Goal: Information Seeking & Learning: Learn about a topic

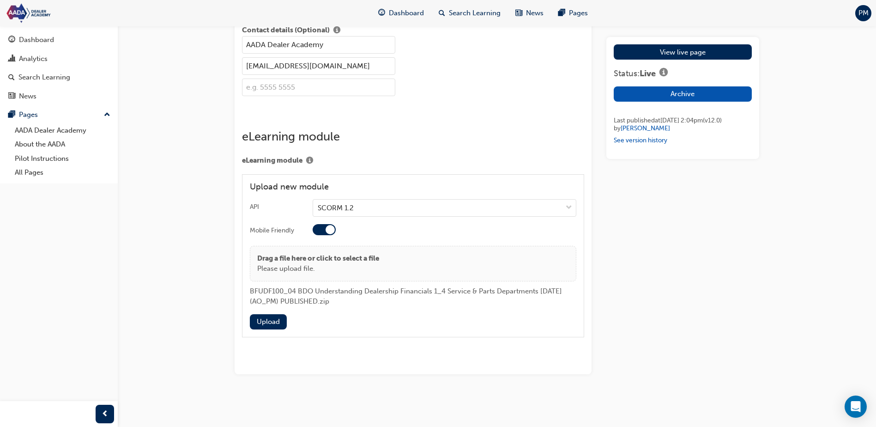
scroll to position [1524, 0]
click at [262, 329] on button "Upload" at bounding box center [268, 321] width 37 height 15
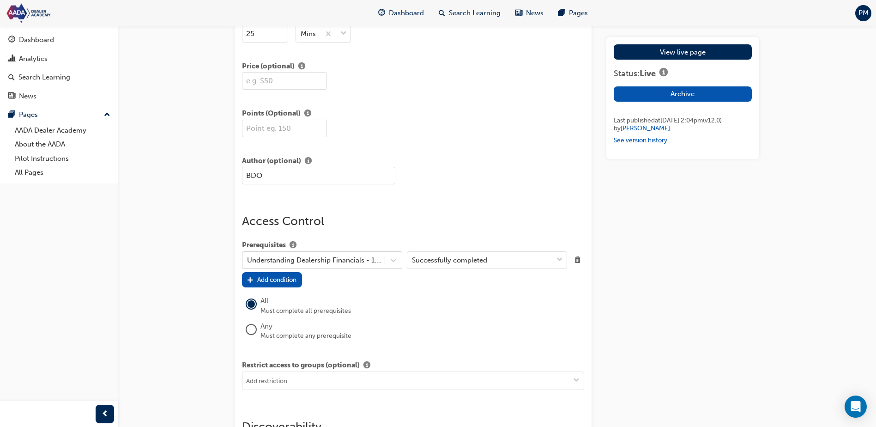
scroll to position [693, 0]
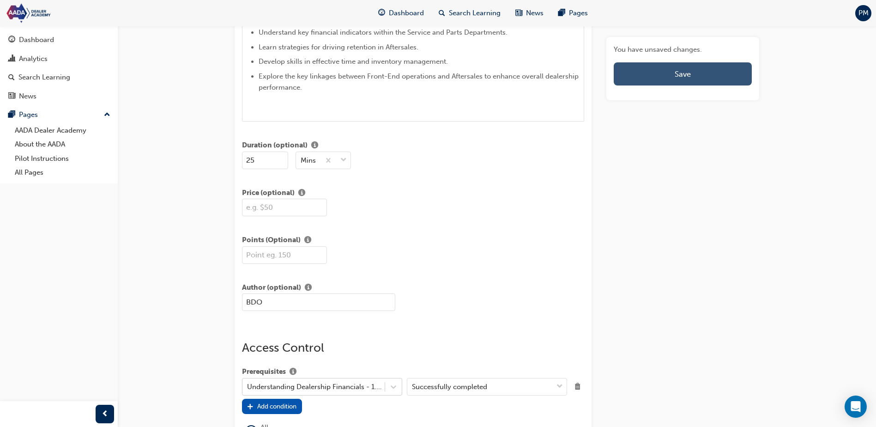
drag, startPoint x: 681, startPoint y: 71, endPoint x: 684, endPoint y: 75, distance: 5.2
click at [681, 71] on span "Save" at bounding box center [683, 73] width 16 height 9
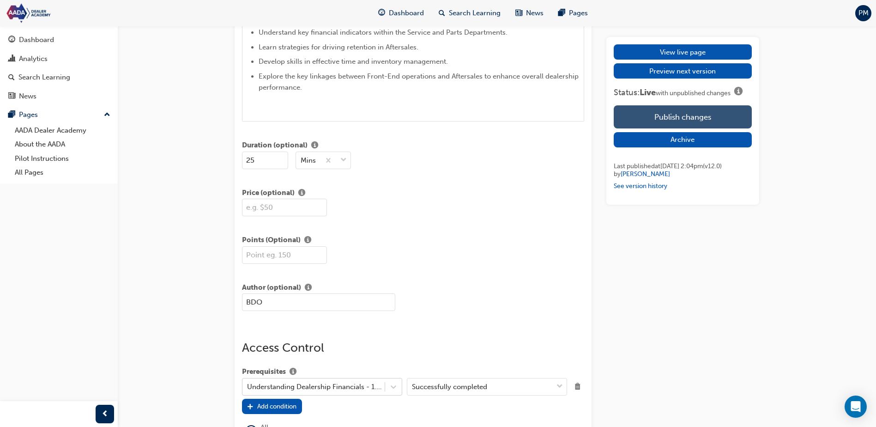
click at [707, 118] on button "Publish changes" at bounding box center [683, 116] width 138 height 23
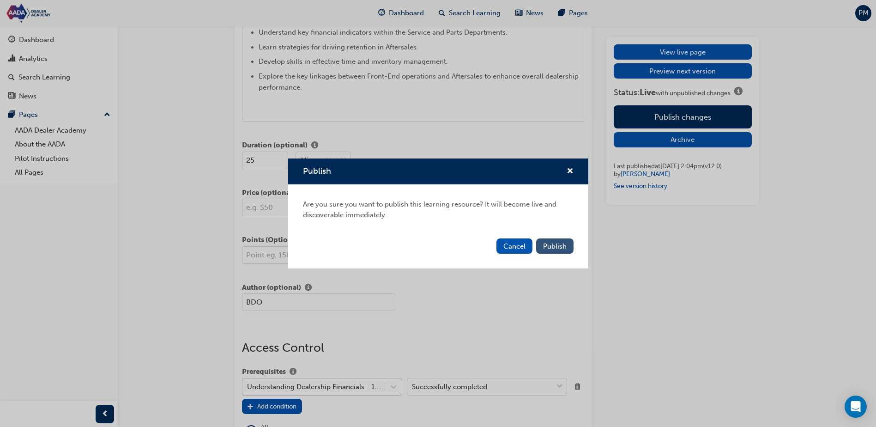
click at [557, 248] on span "Publish" at bounding box center [555, 246] width 24 height 8
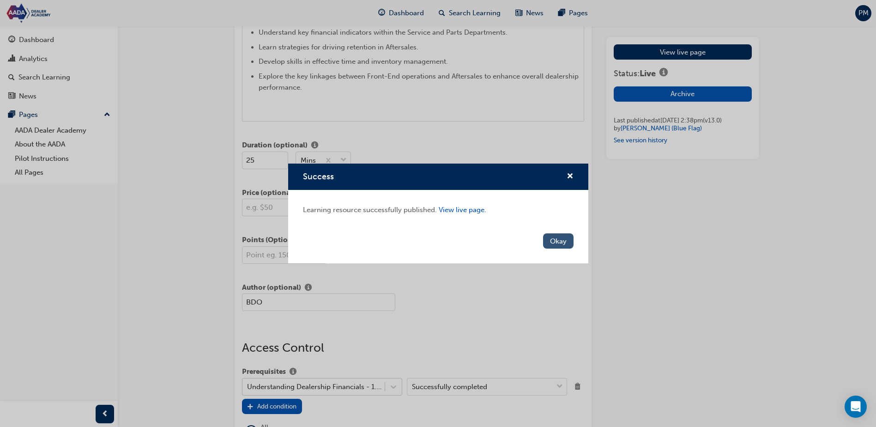
click at [559, 242] on button "Okay" at bounding box center [558, 240] width 30 height 15
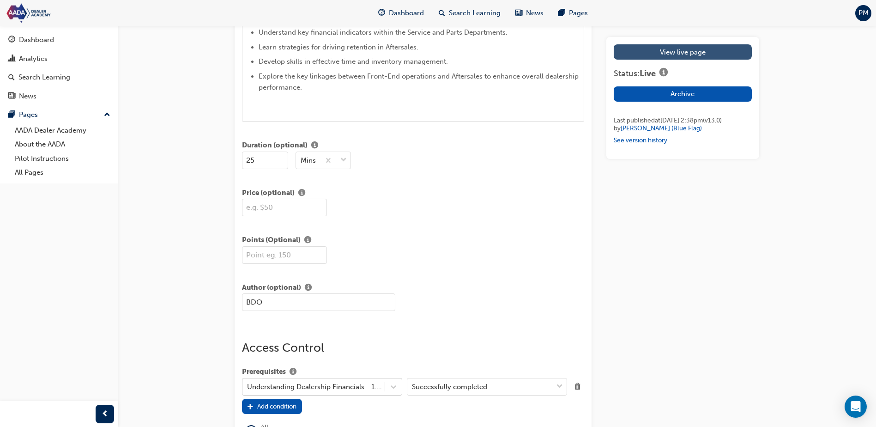
click at [673, 57] on link "View live page" at bounding box center [683, 51] width 138 height 15
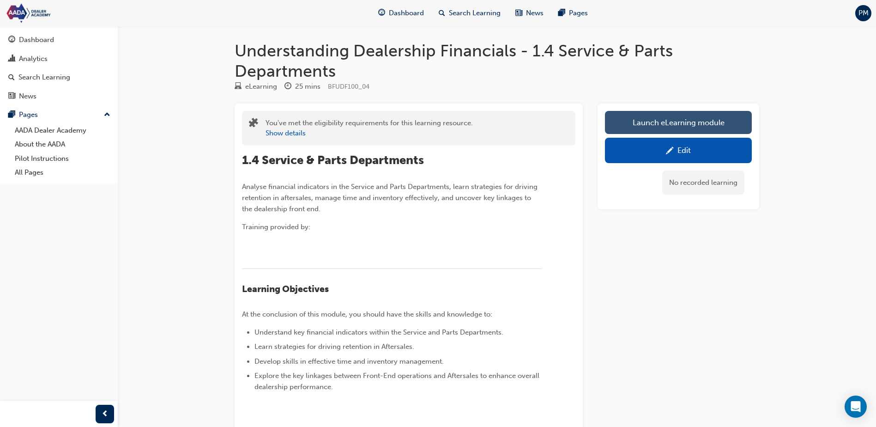
click at [691, 121] on link "Launch eLearning module" at bounding box center [678, 122] width 147 height 23
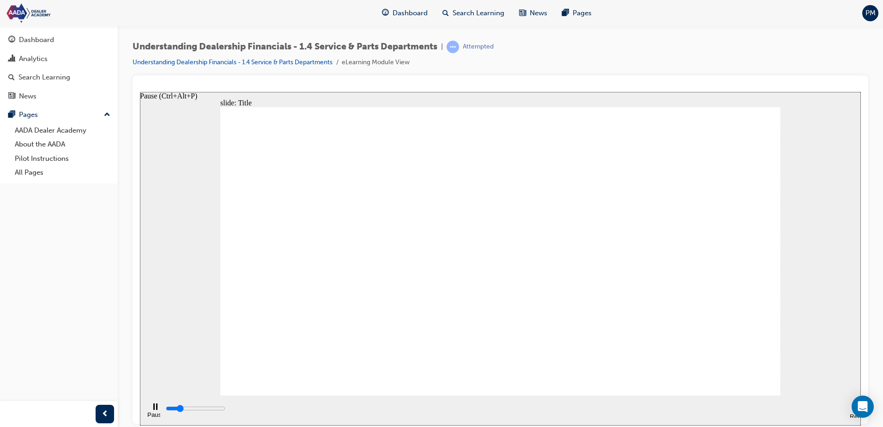
click at [151, 411] on div "Pause (Ctrl+Alt+P)" at bounding box center [155, 411] width 16 height 16
type input "1600"
click at [452, 45] on span "learningRecordVerb_ATTEMPT-icon" at bounding box center [453, 47] width 12 height 12
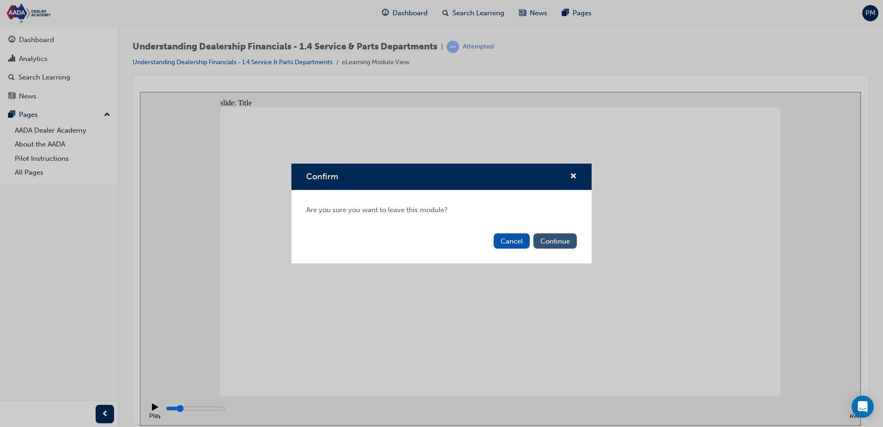
click at [561, 239] on button "Continue" at bounding box center [554, 240] width 43 height 15
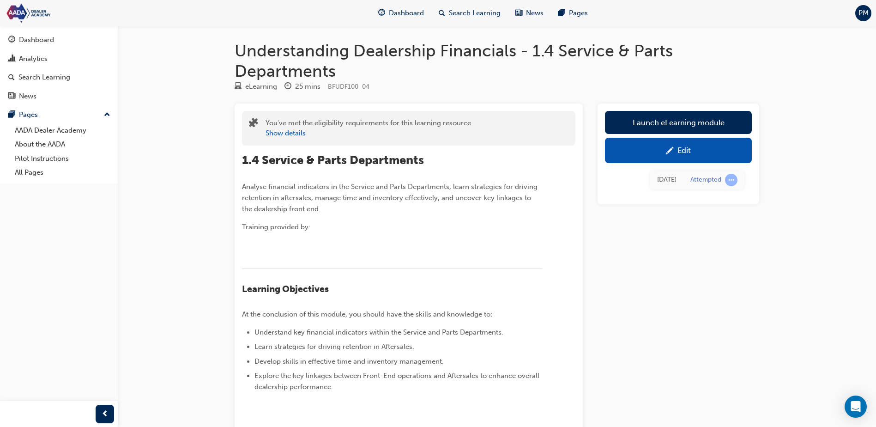
click at [698, 152] on div "Edit" at bounding box center [678, 151] width 133 height 12
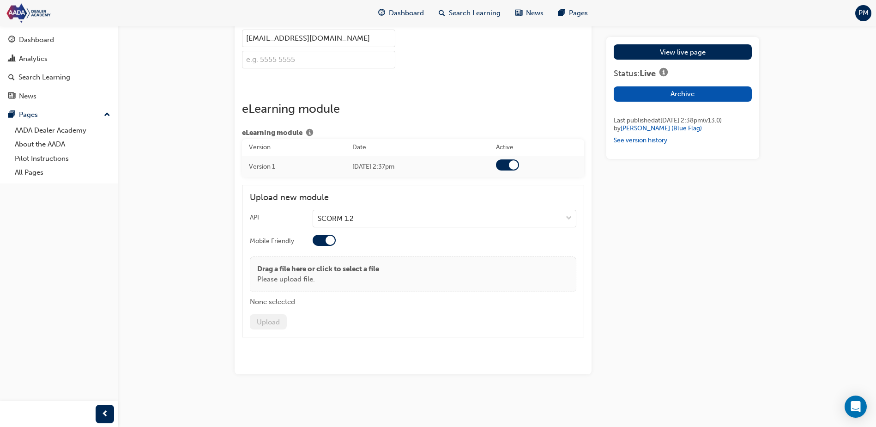
scroll to position [1524, 0]
click at [518, 169] on div at bounding box center [513, 164] width 9 height 9
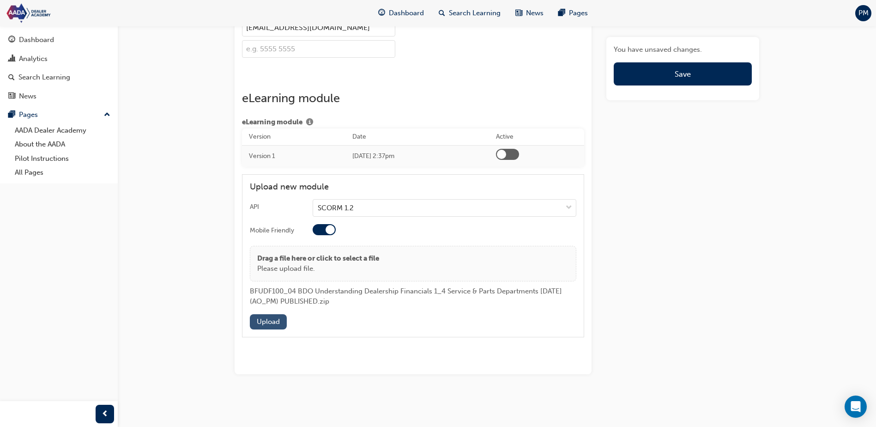
click at [278, 329] on button "Upload" at bounding box center [268, 321] width 37 height 15
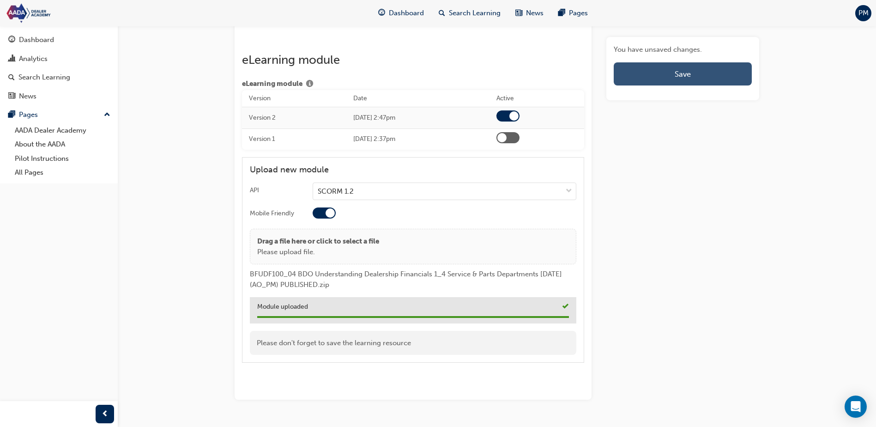
click at [690, 80] on button "Save" at bounding box center [683, 73] width 138 height 23
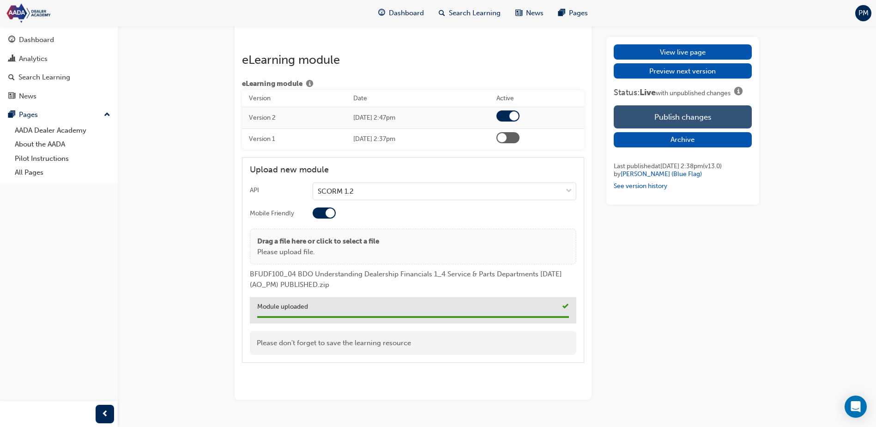
click at [695, 121] on button "Publish changes" at bounding box center [683, 116] width 138 height 23
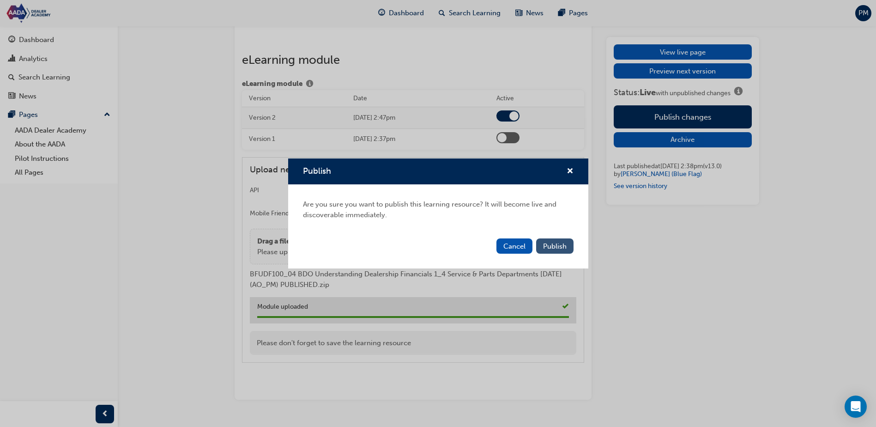
click at [551, 243] on span "Publish" at bounding box center [555, 246] width 24 height 8
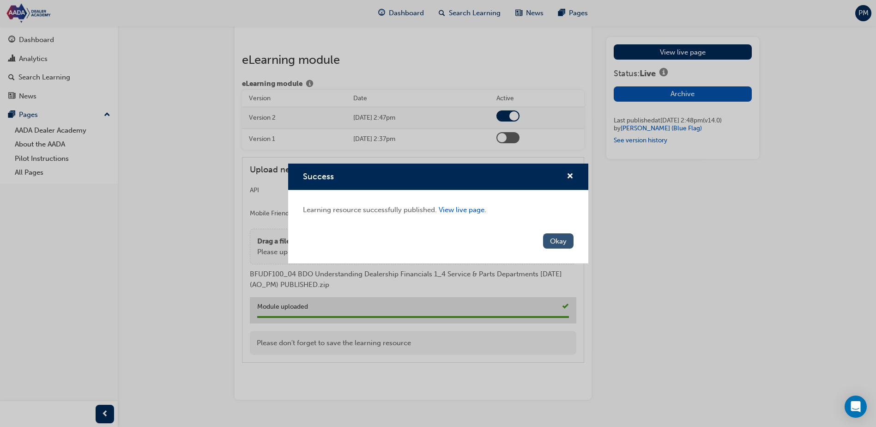
click at [561, 236] on button "Okay" at bounding box center [558, 240] width 30 height 15
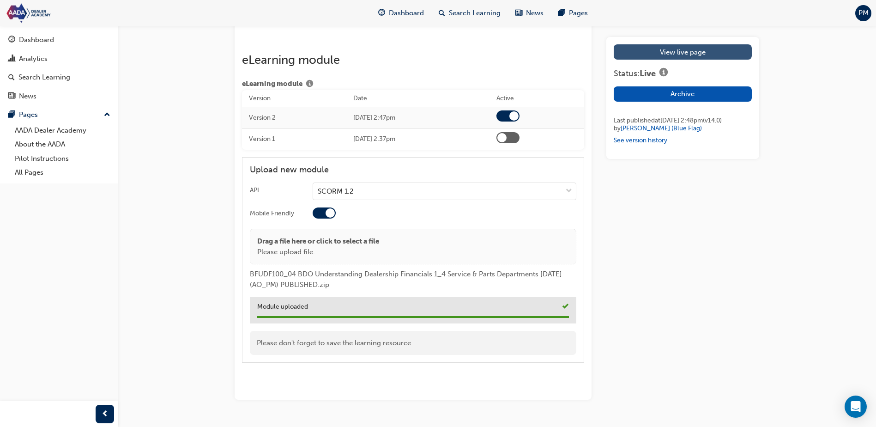
click at [683, 52] on link "View live page" at bounding box center [683, 51] width 138 height 15
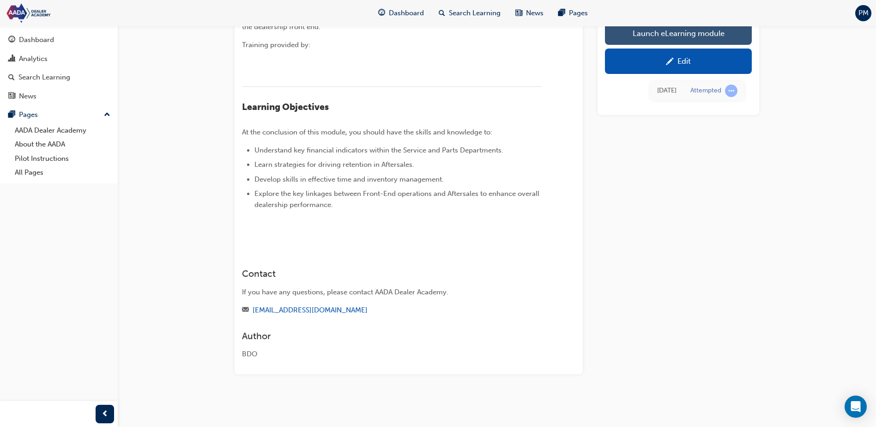
click at [685, 32] on link "Launch eLearning module" at bounding box center [678, 32] width 147 height 23
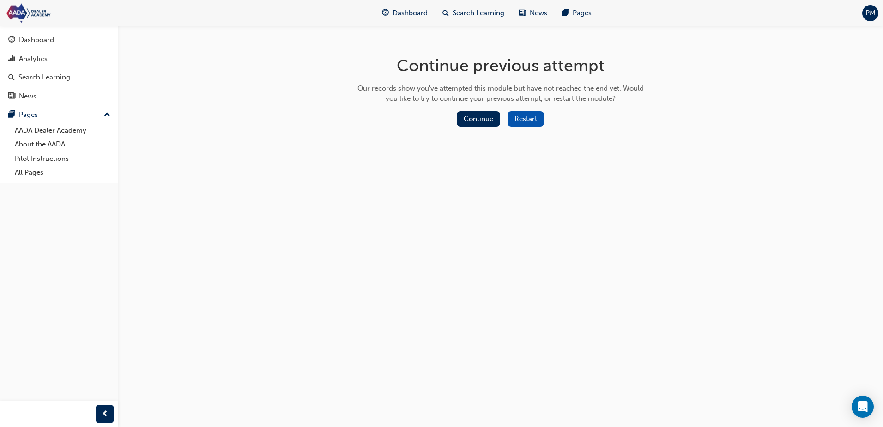
click at [529, 118] on button "Restart" at bounding box center [525, 118] width 36 height 15
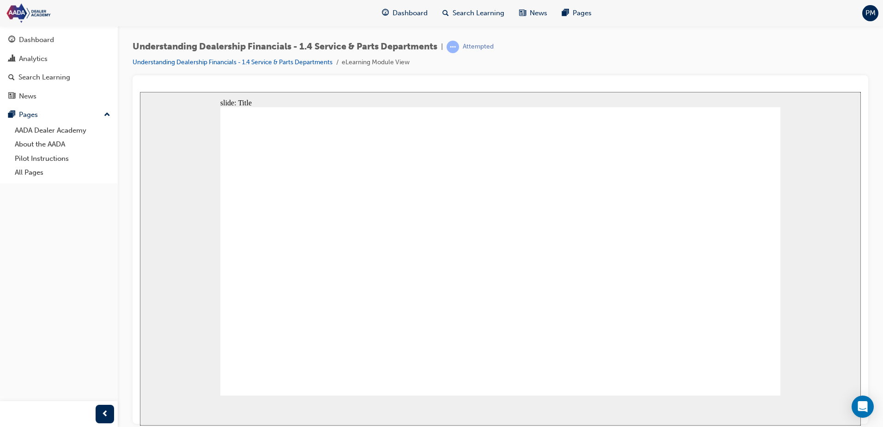
click at [480, 400] on section "Pause (Ctrl+Alt+P) Replay (Ctrl+Alt+R) Playback speed Playback Speed 2 1.75 1.5" at bounding box center [500, 410] width 721 height 30
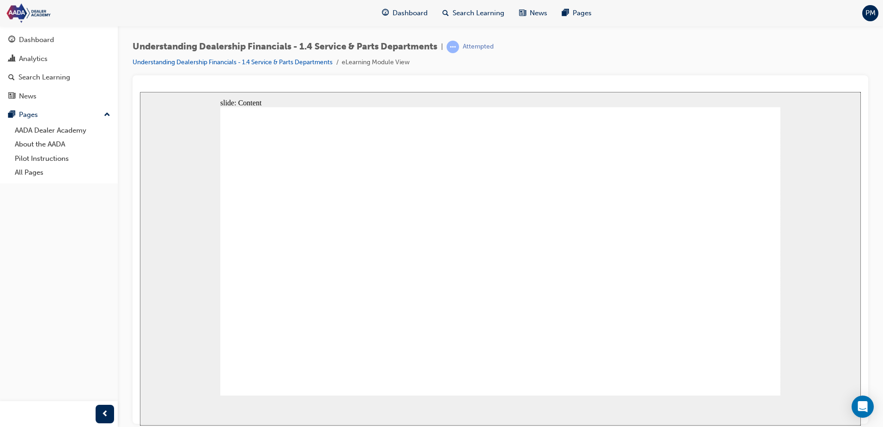
drag, startPoint x: 465, startPoint y: 223, endPoint x: 296, endPoint y: 272, distance: 176.1
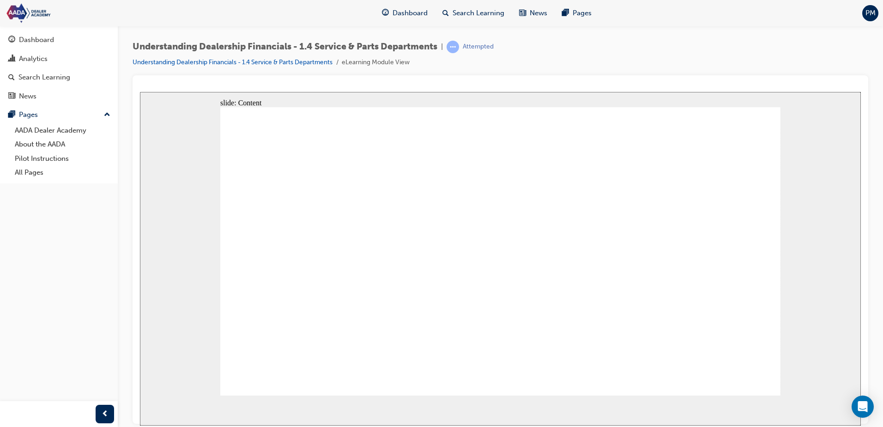
drag, startPoint x: 467, startPoint y: 253, endPoint x: 676, endPoint y: 270, distance: 209.9
drag, startPoint x: 552, startPoint y: 246, endPoint x: 385, endPoint y: 260, distance: 167.3
drag, startPoint x: 529, startPoint y: 269, endPoint x: 681, endPoint y: 269, distance: 151.9
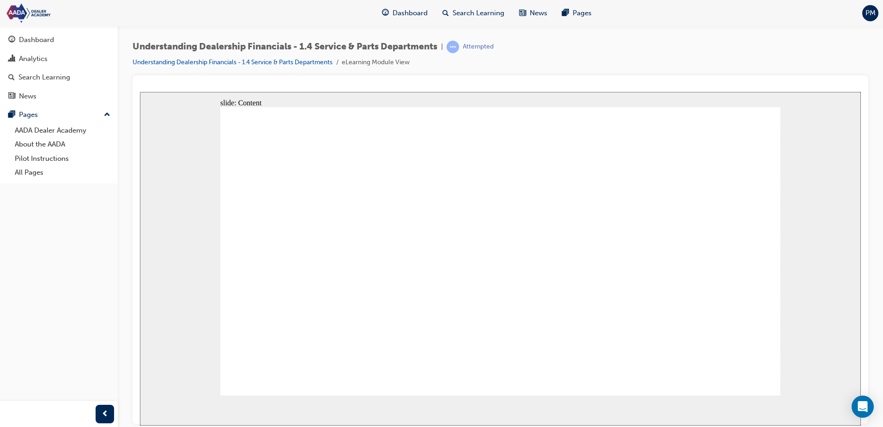
type textarea "U"
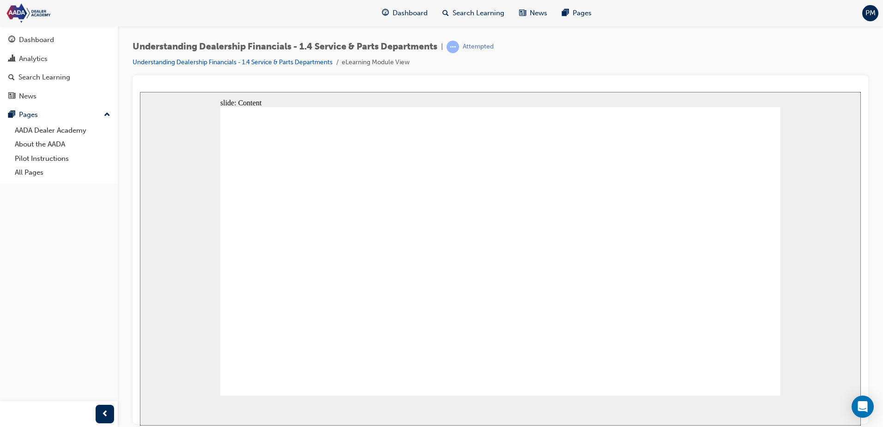
type textarea "U"
type textarea "UF"
type textarea "UFY"
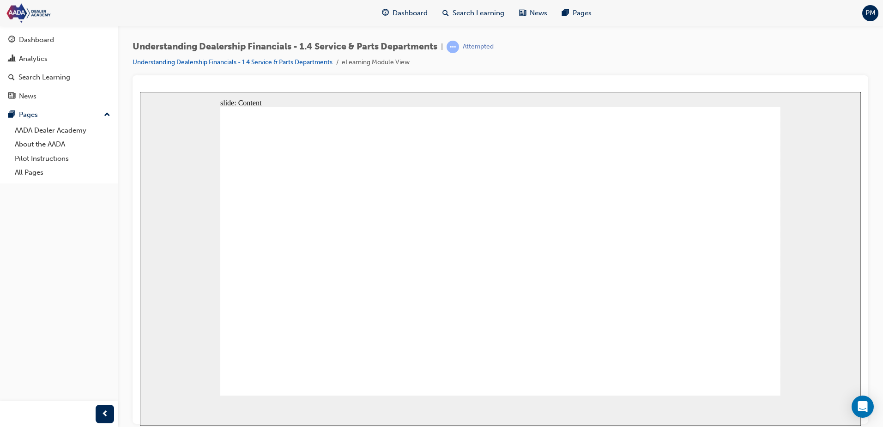
type textarea "UFYU"
type textarea "UFYUY"
type textarea "UFYUYU"
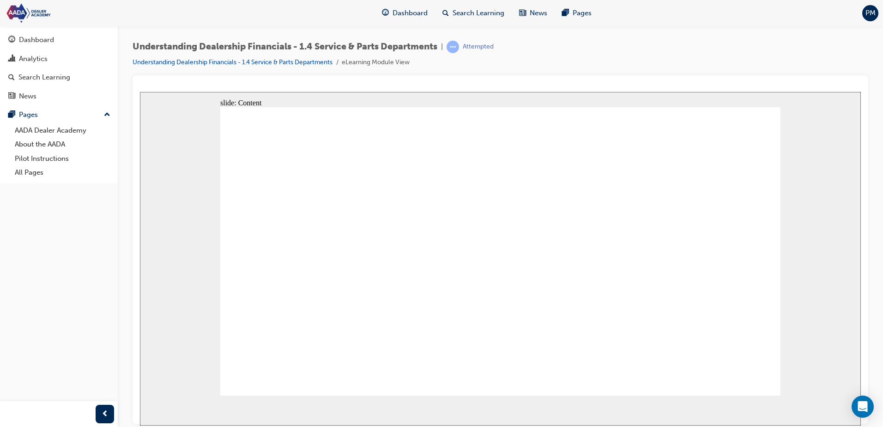
type textarea "UFYUYU"
type textarea "UFYUYUI"
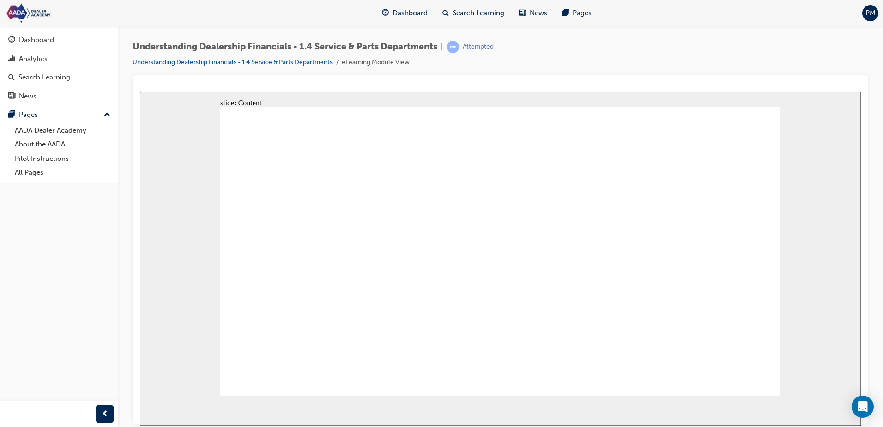
type textarea "UFYUYUI"
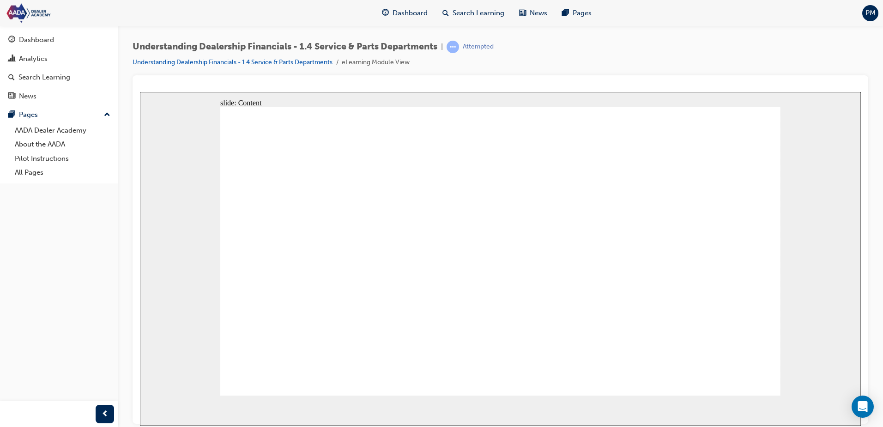
drag, startPoint x: 469, startPoint y: 292, endPoint x: 806, endPoint y: 360, distance: 343.8
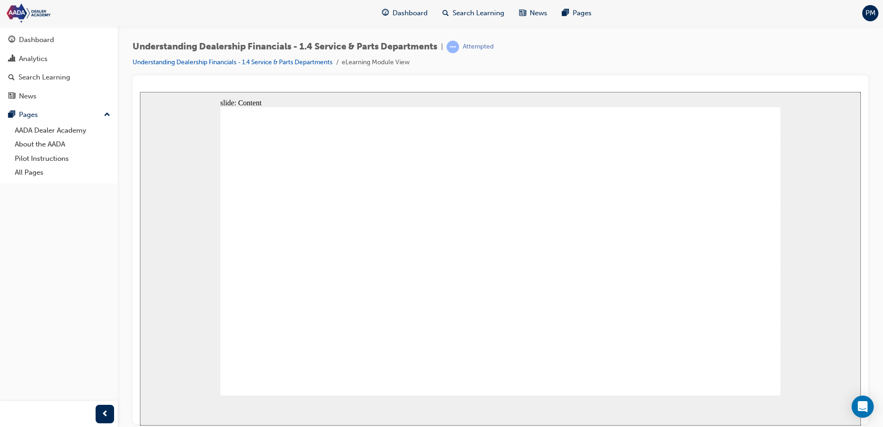
type input "9"
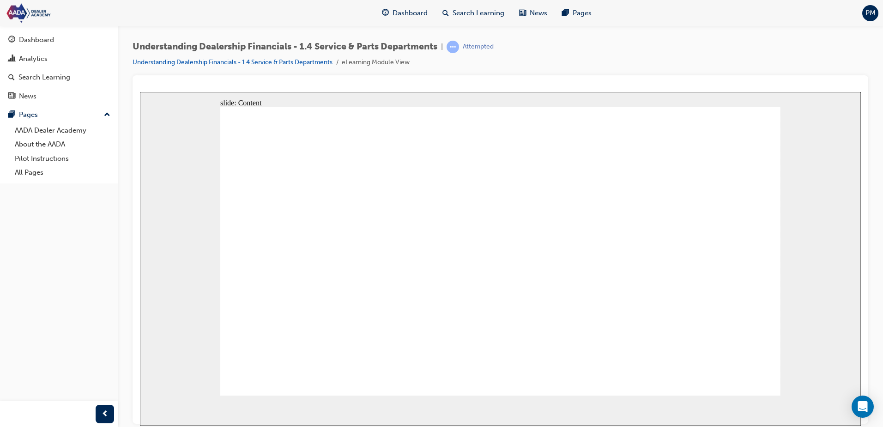
type input "95"
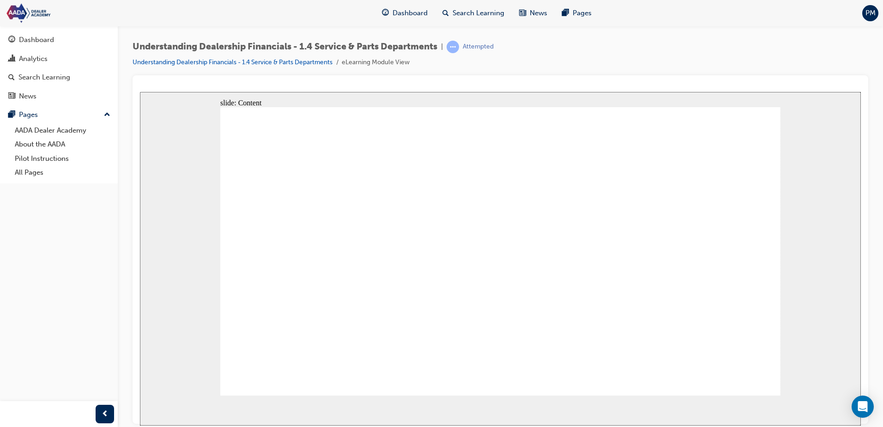
type input "1"
type input "11"
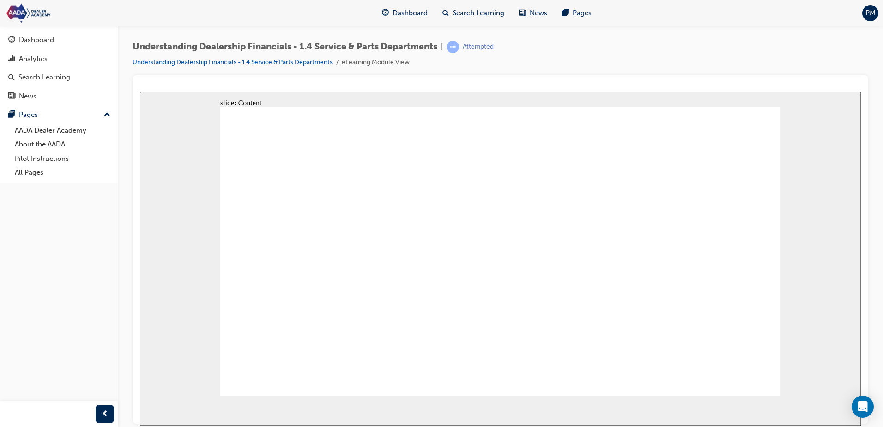
type input "11"
type input "114"
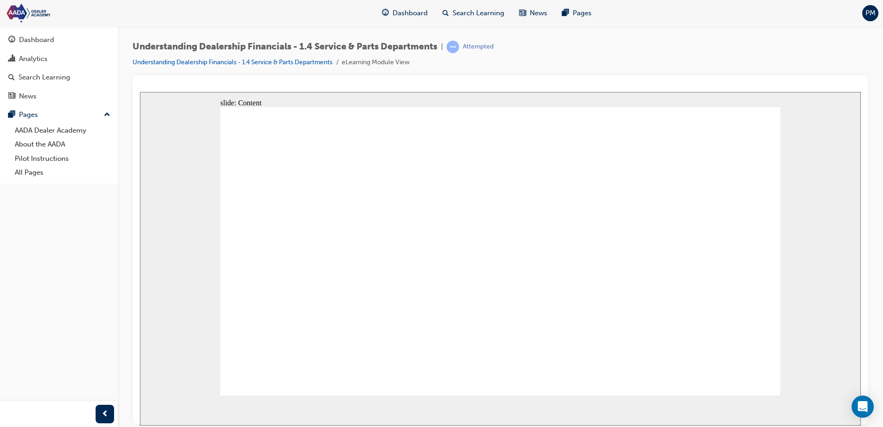
type input "114"
type input "1"
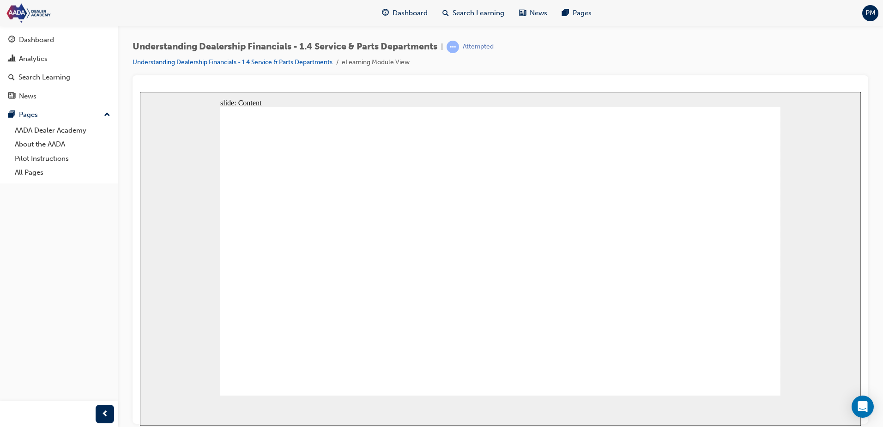
type input "10"
type input "105"
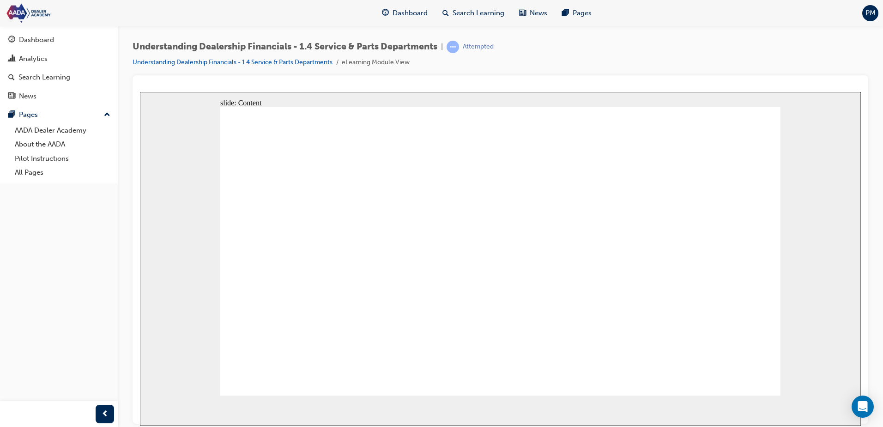
type input "105"
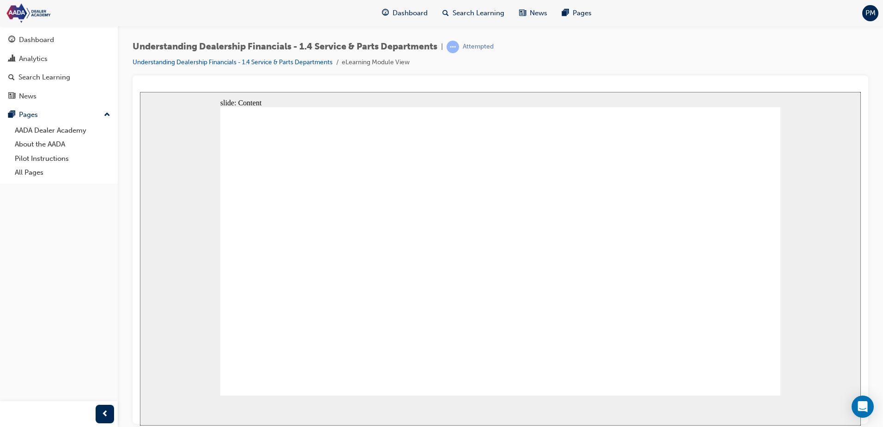
drag, startPoint x: 432, startPoint y: 236, endPoint x: 332, endPoint y: 228, distance: 100.5
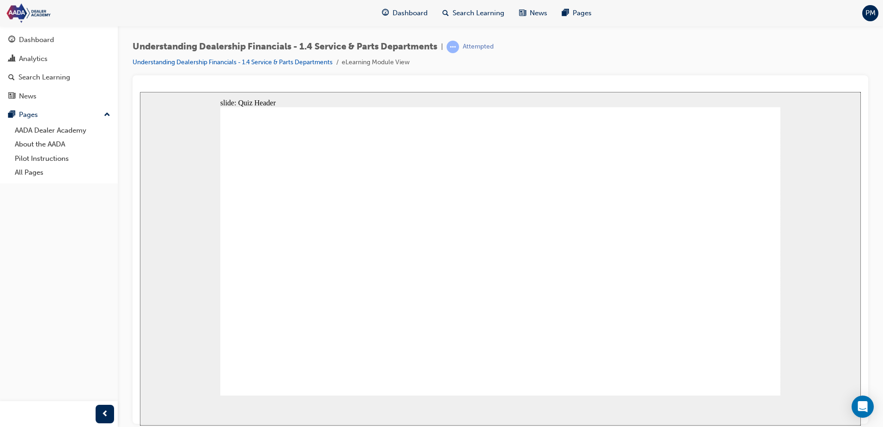
radio input "true"
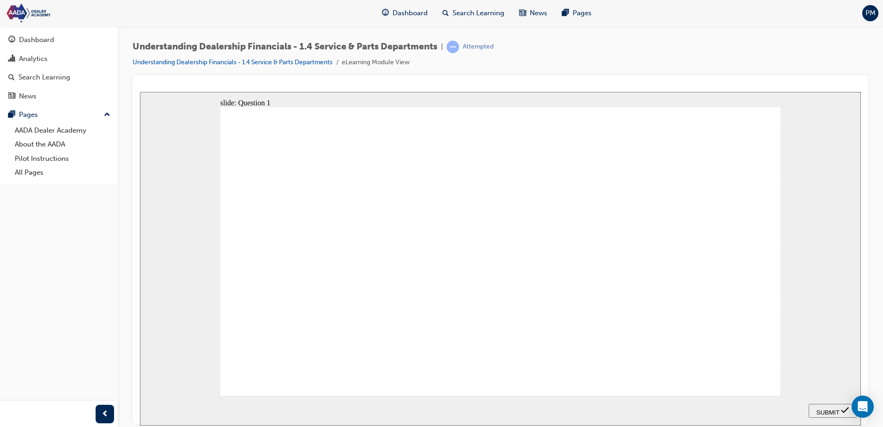
radio input "true"
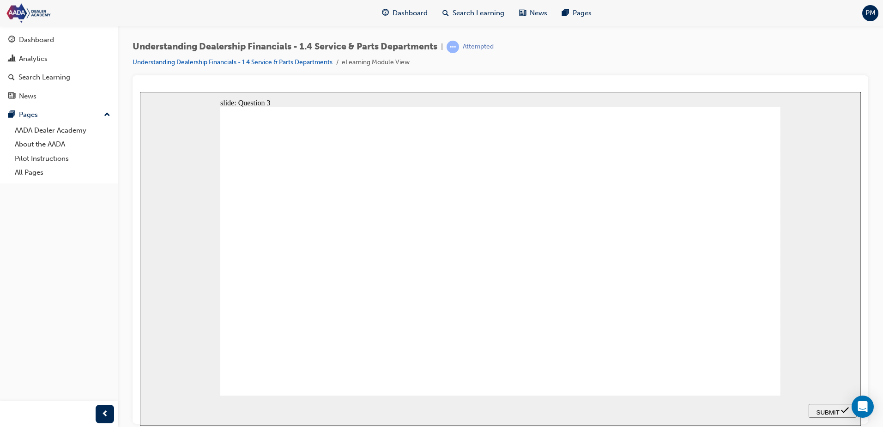
radio input "true"
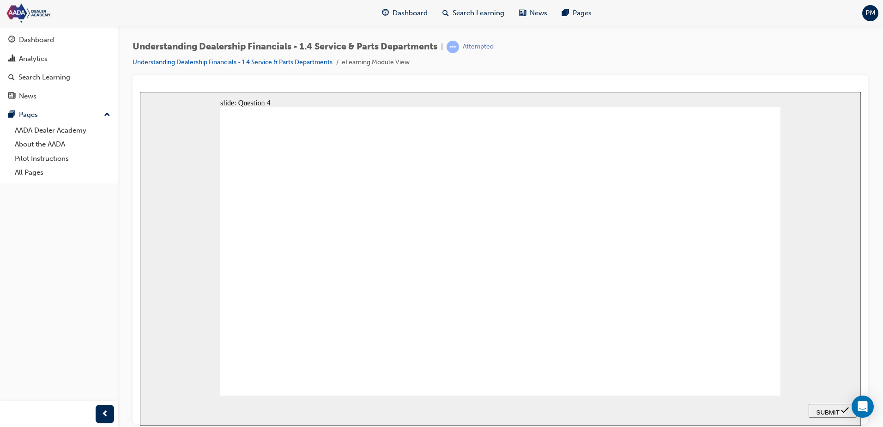
radio input "true"
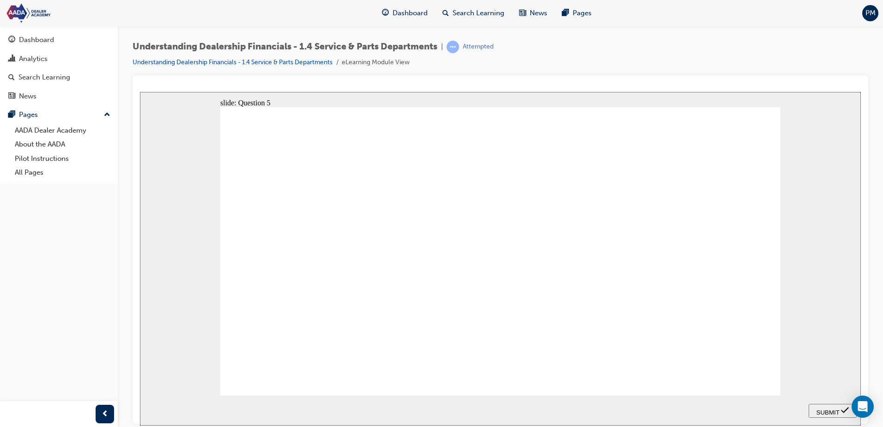
drag, startPoint x: 415, startPoint y: 275, endPoint x: 466, endPoint y: 190, distance: 99.2
drag, startPoint x: 587, startPoint y: 270, endPoint x: 560, endPoint y: 180, distance: 94.5
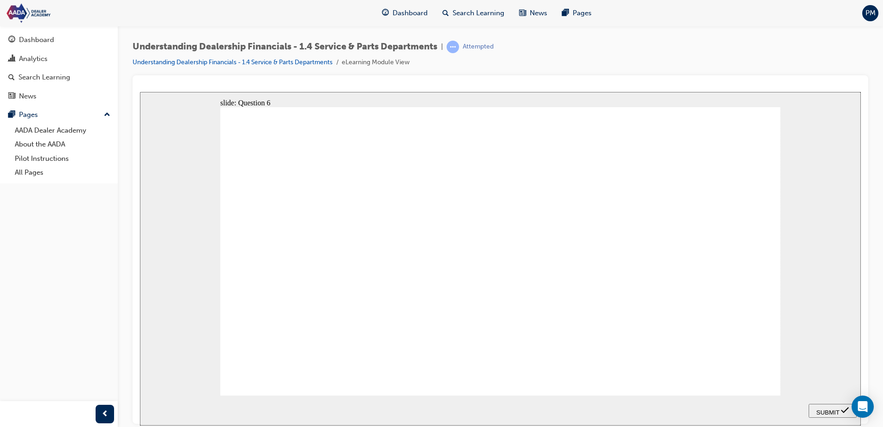
radio input "true"
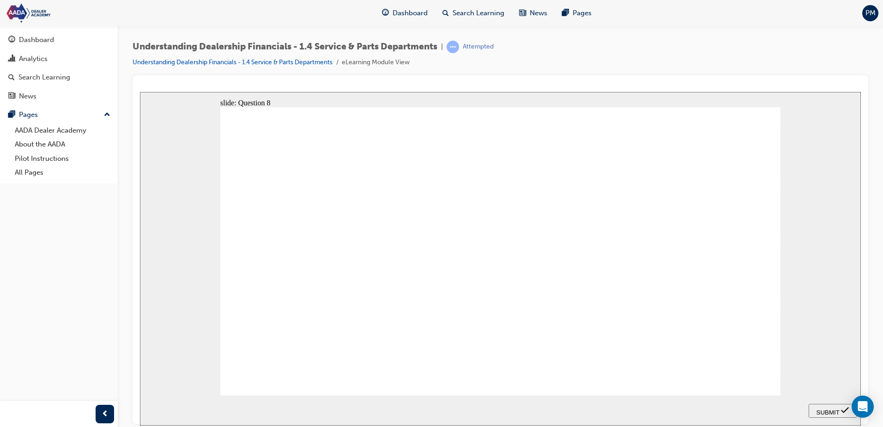
radio input "true"
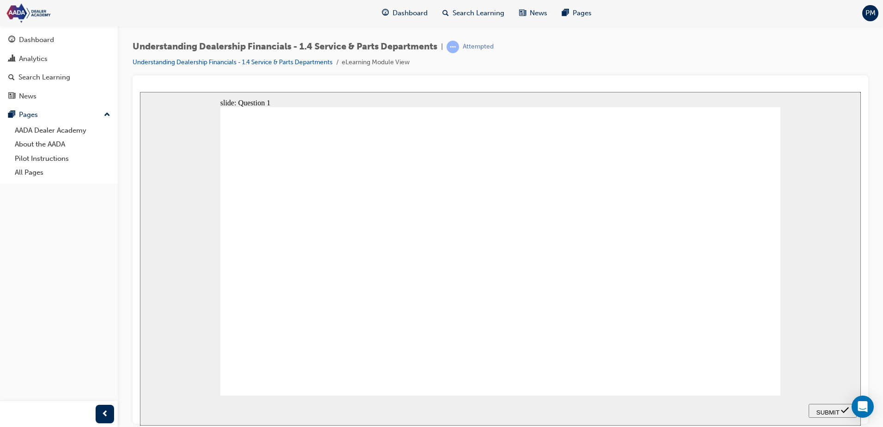
radio input "true"
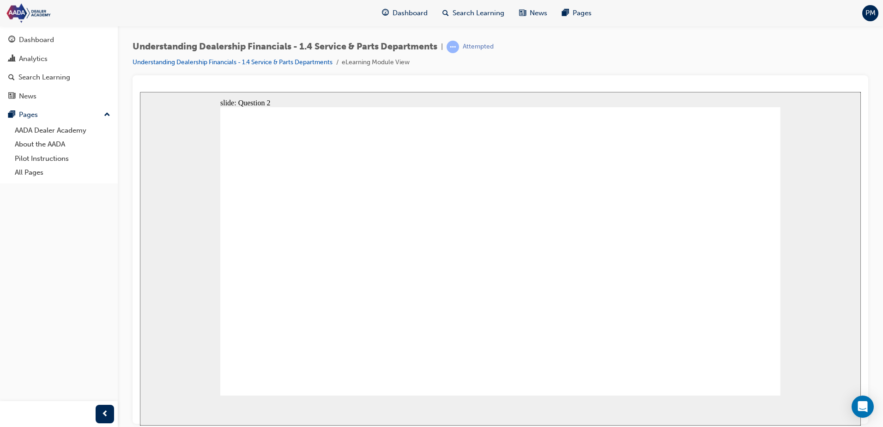
radio input "true"
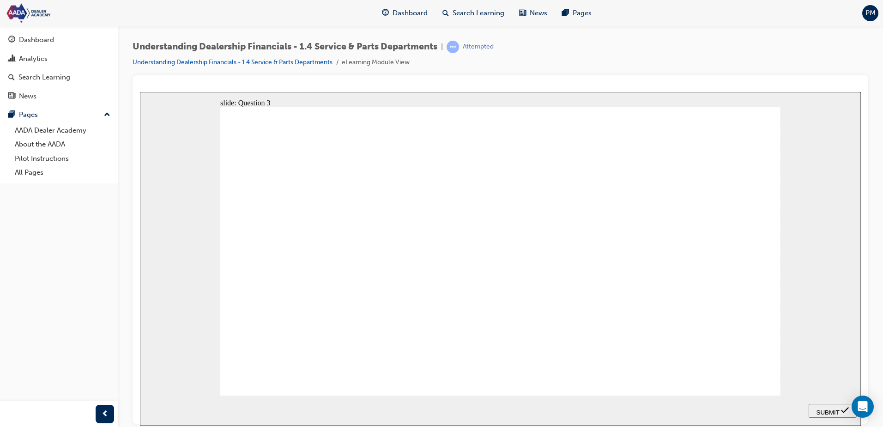
drag, startPoint x: 534, startPoint y: 217, endPoint x: 664, endPoint y: 302, distance: 155.6
radio input "true"
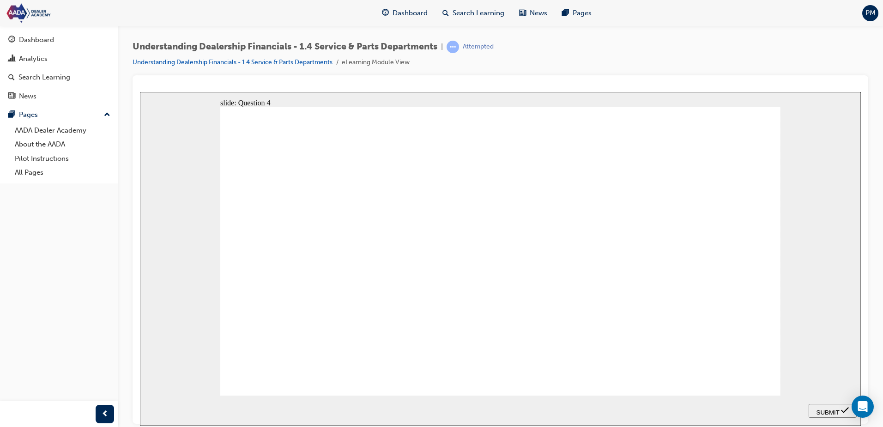
radio input "true"
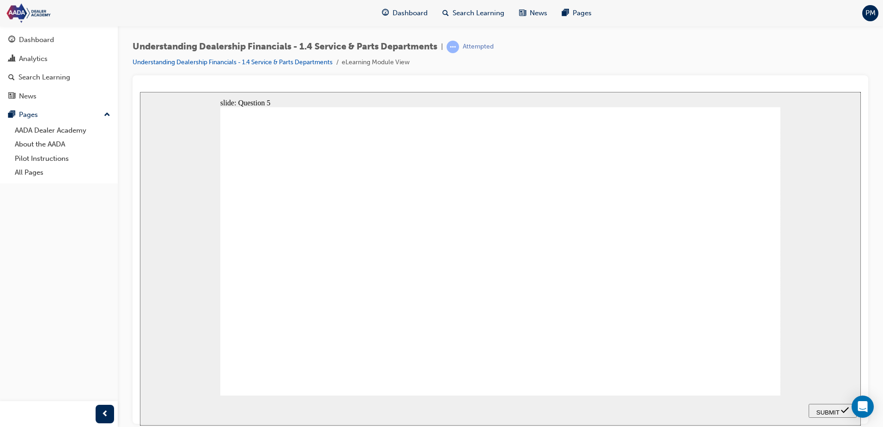
drag, startPoint x: 501, startPoint y: 272, endPoint x: 443, endPoint y: 187, distance: 102.5
drag, startPoint x: 605, startPoint y: 274, endPoint x: 577, endPoint y: 187, distance: 91.8
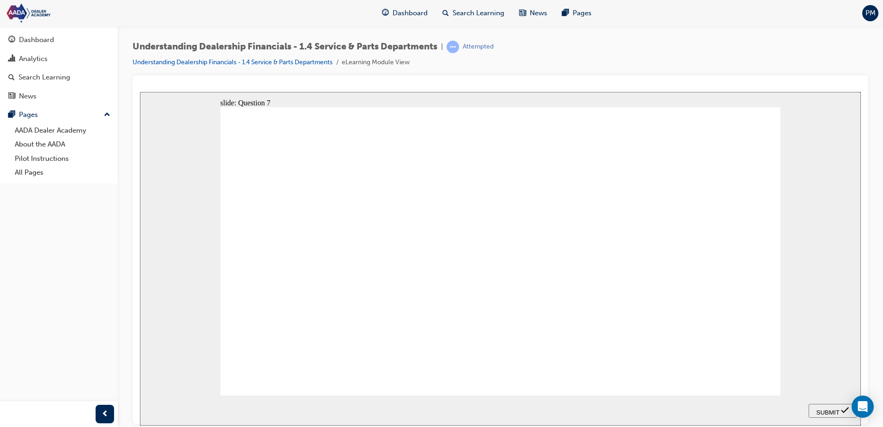
radio input "true"
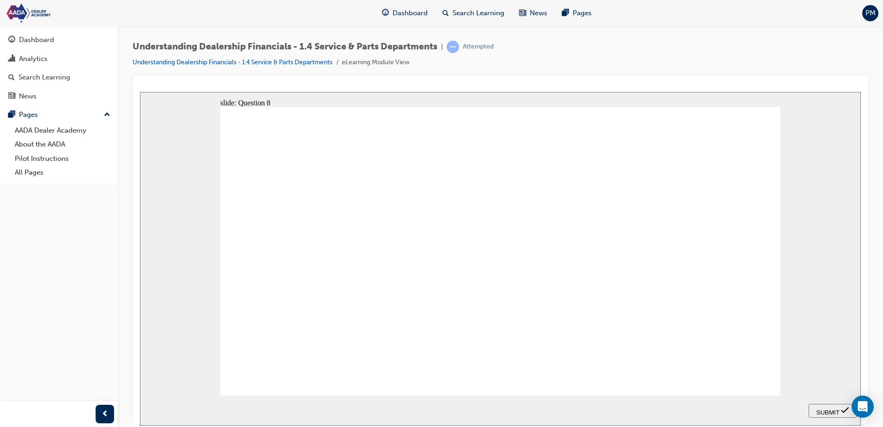
radio input "true"
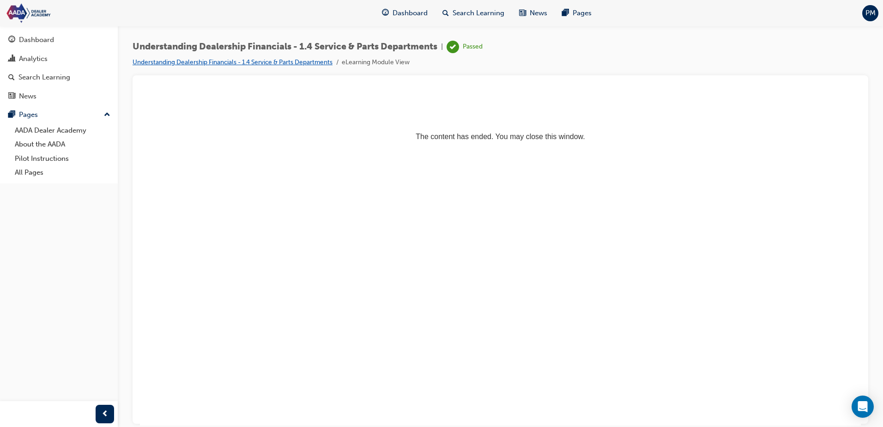
click at [212, 62] on link "Understanding Dealership Financials - 1.4 Service & Parts Departments" at bounding box center [233, 62] width 200 height 8
